Goal: Transaction & Acquisition: Download file/media

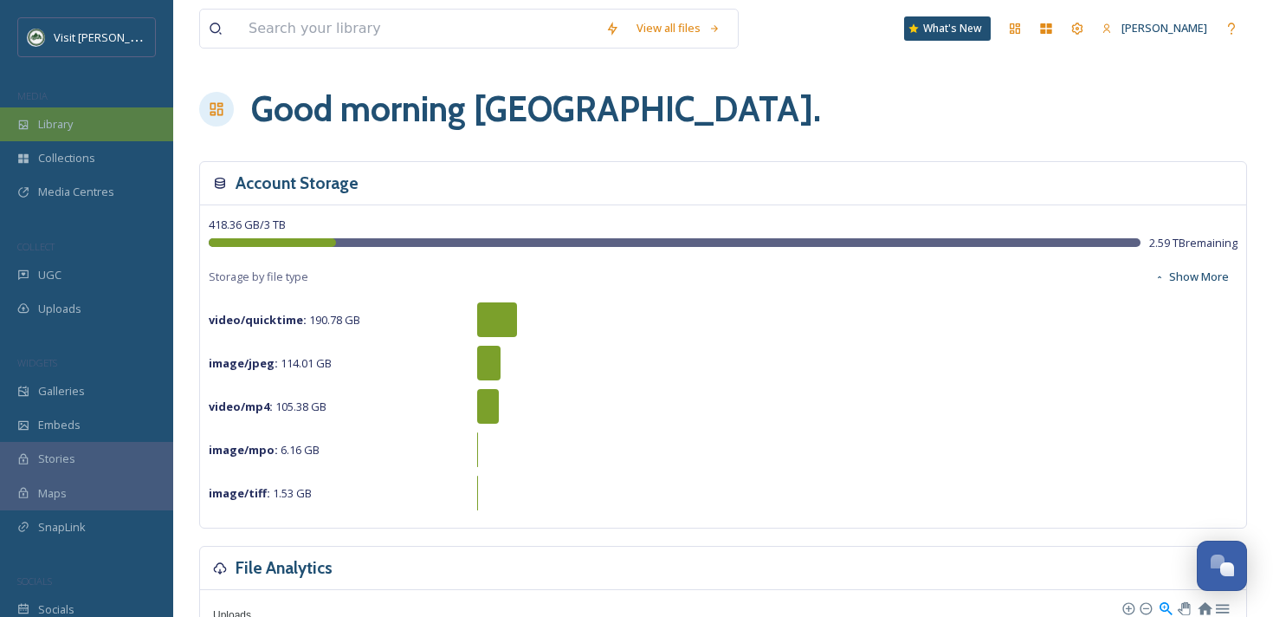
click at [73, 111] on div "Library" at bounding box center [86, 124] width 173 height 34
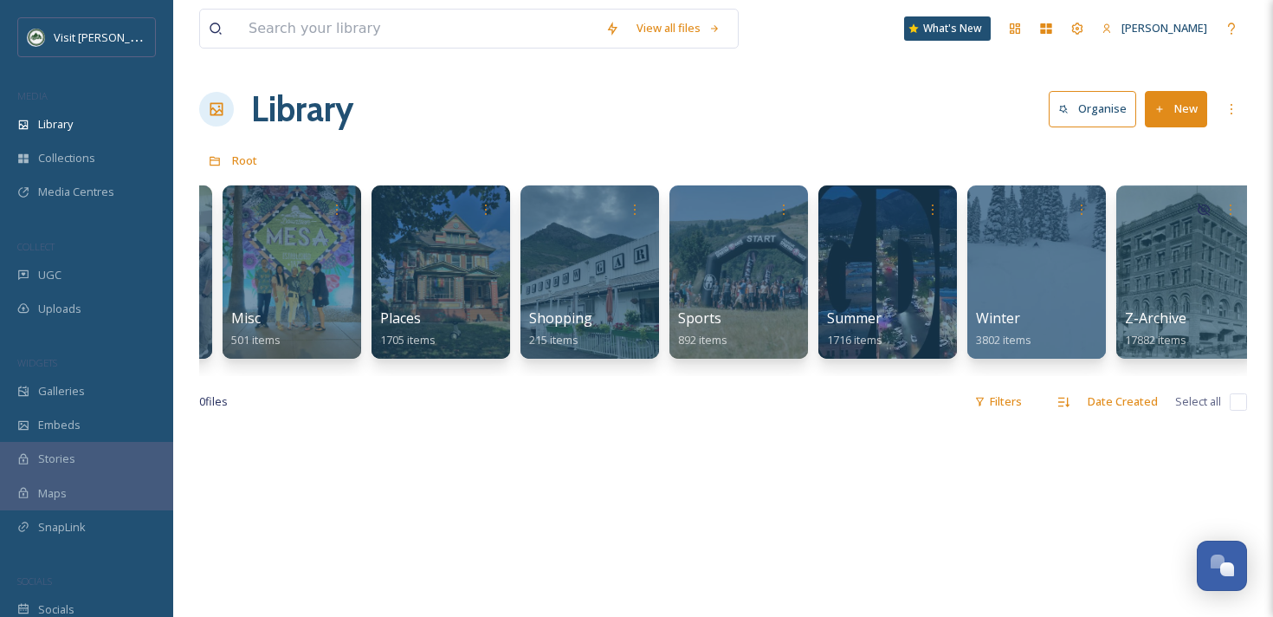
scroll to position [0, 1025]
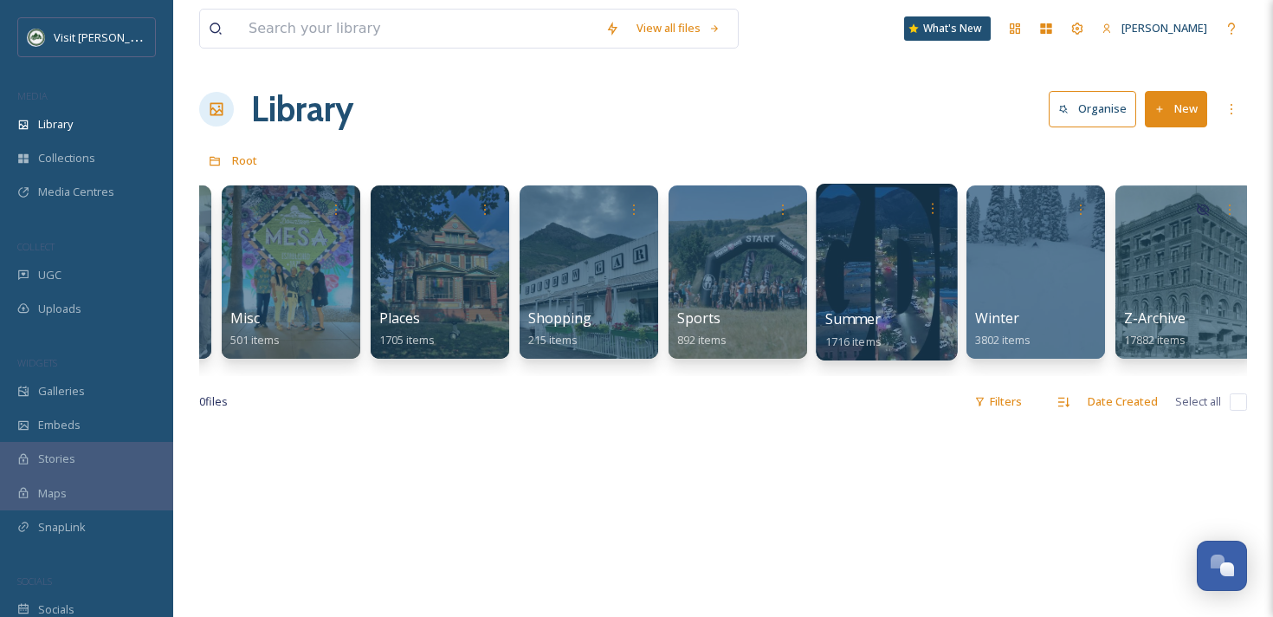
click at [856, 295] on div at bounding box center [886, 272] width 141 height 177
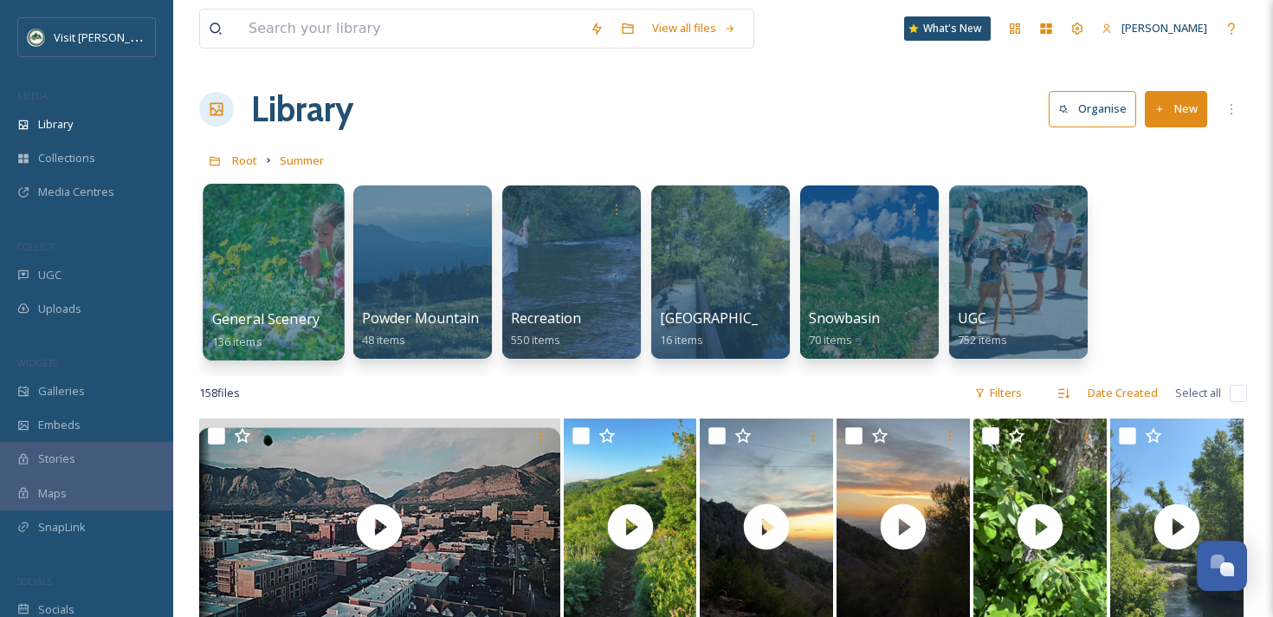
click at [266, 264] on div at bounding box center [273, 272] width 141 height 177
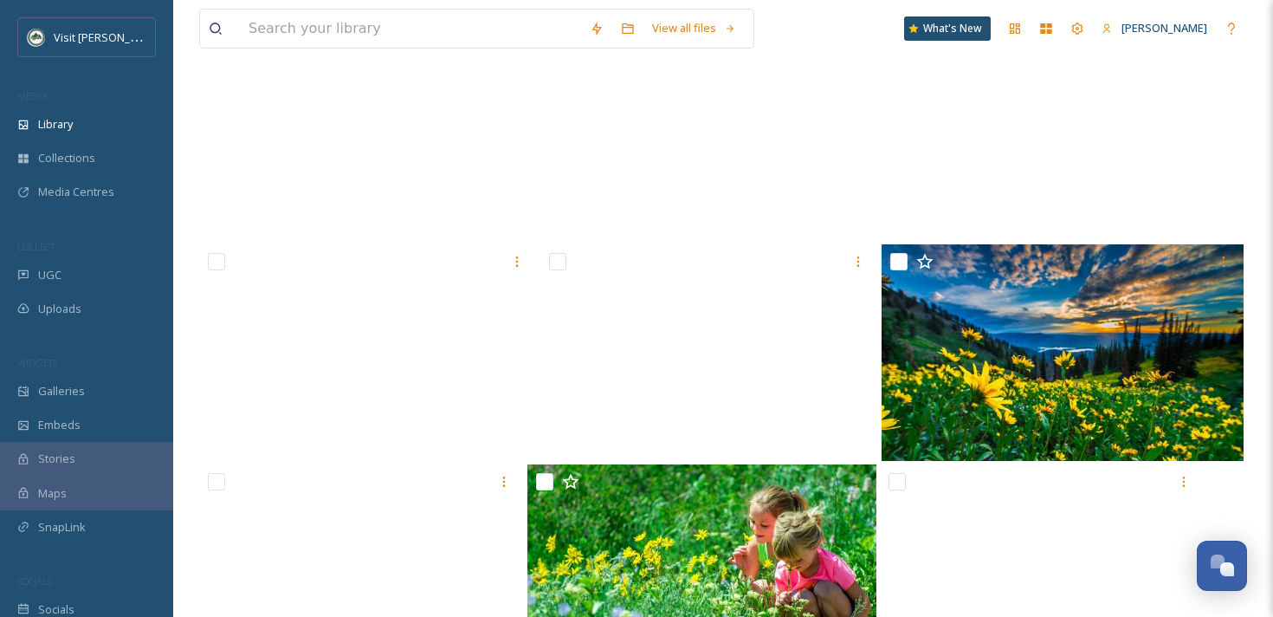
scroll to position [2902, 0]
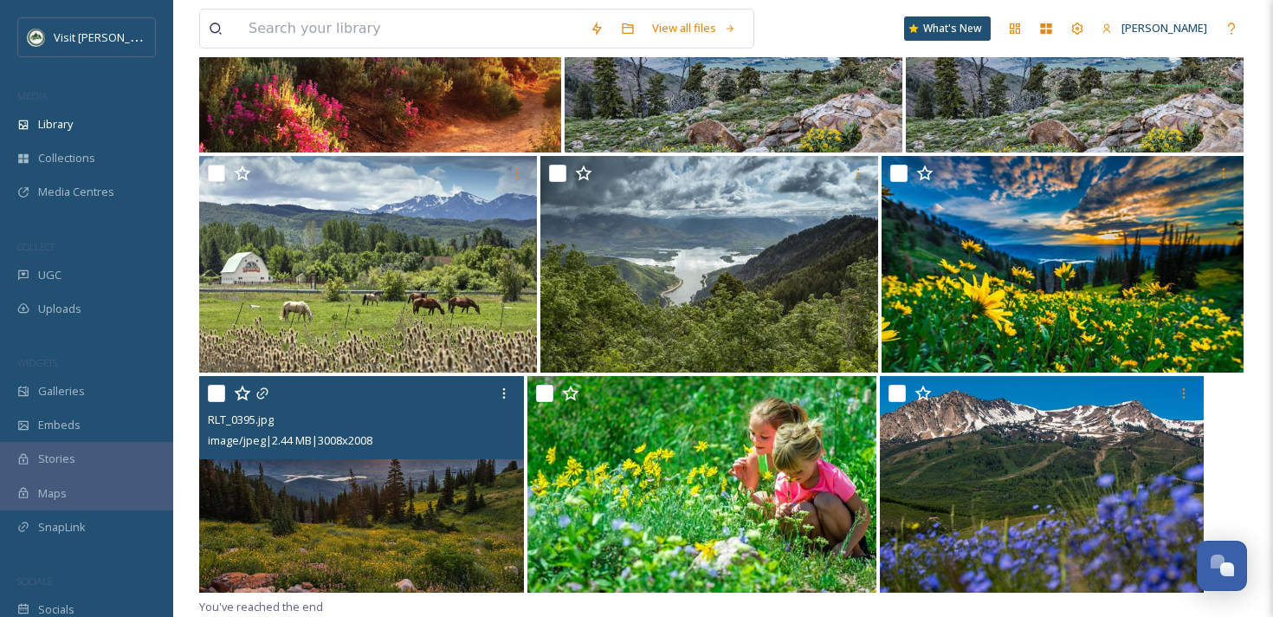
click at [448, 488] on img at bounding box center [361, 484] width 325 height 216
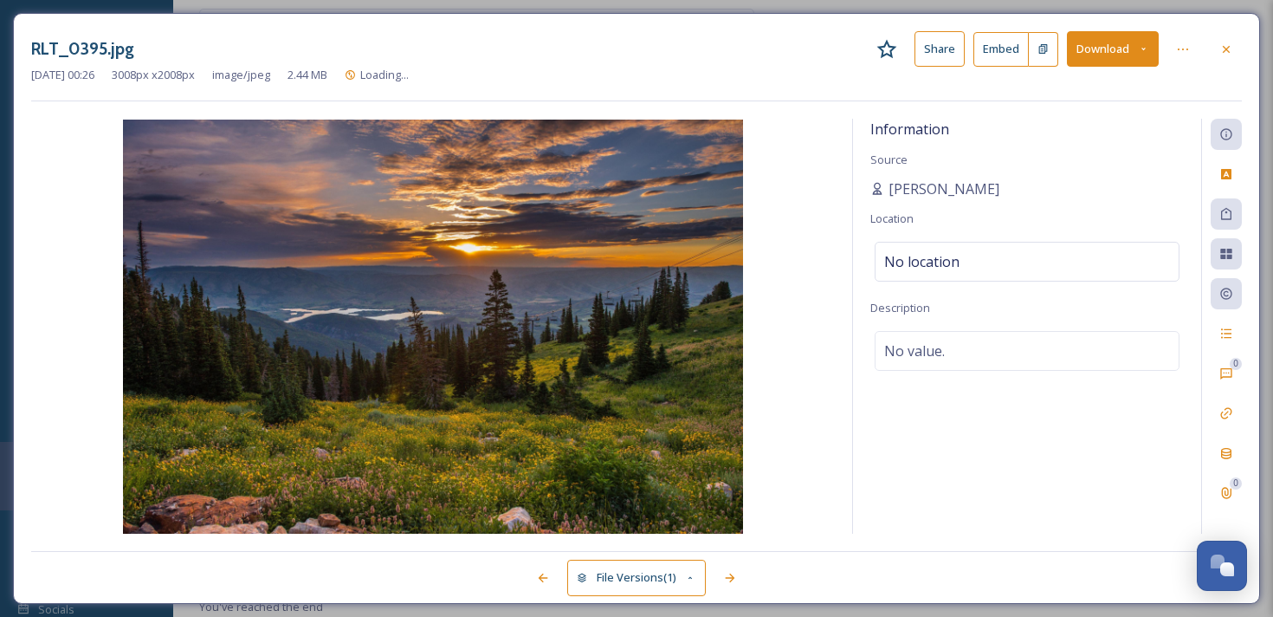
click at [1110, 49] on button "Download" at bounding box center [1113, 49] width 92 height 36
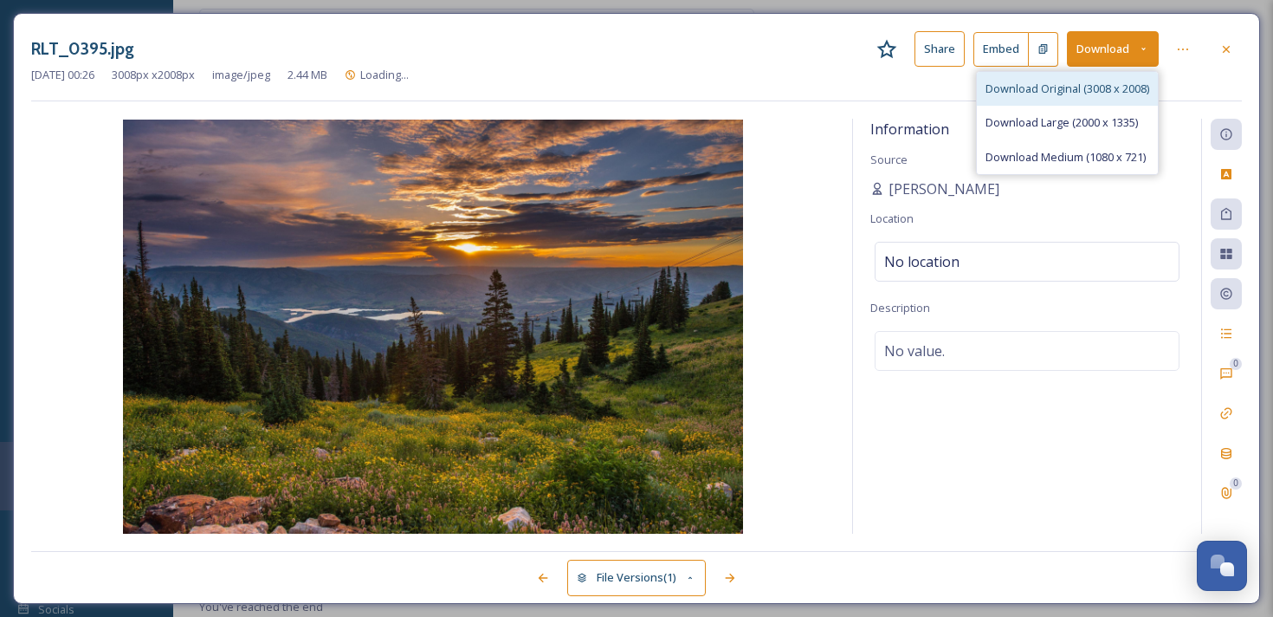
click at [1081, 79] on div "Download Original (3008 x 2008)" at bounding box center [1067, 89] width 181 height 34
